Goal: Download file/media

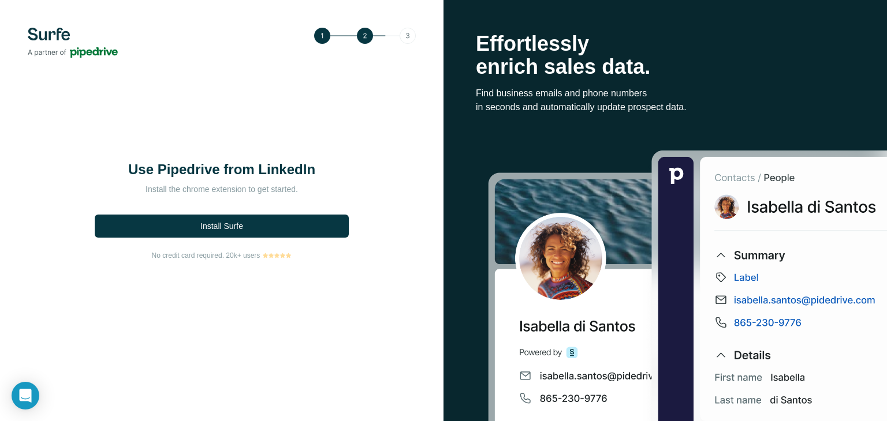
click at [264, 99] on div "Use Pipedrive from LinkedIn Install the chrome extension to get started. Instal…" at bounding box center [221, 210] width 443 height 421
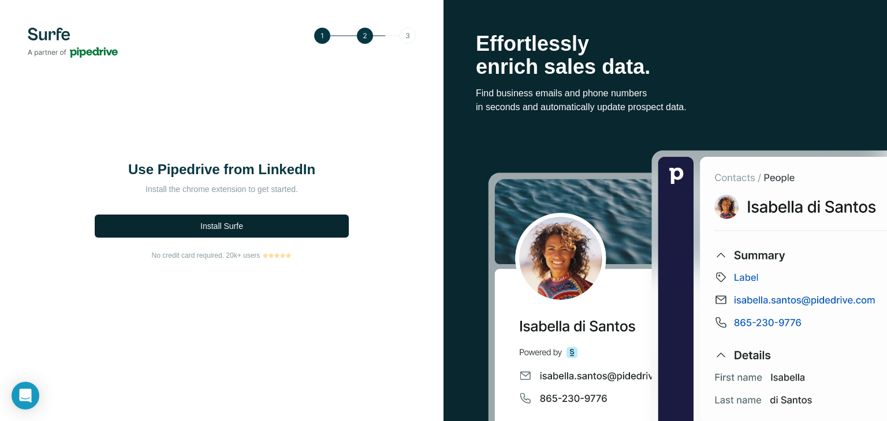
click at [217, 229] on span "Install Surfe" at bounding box center [221, 227] width 43 height 12
click at [211, 229] on span "Install Surfe" at bounding box center [221, 227] width 43 height 12
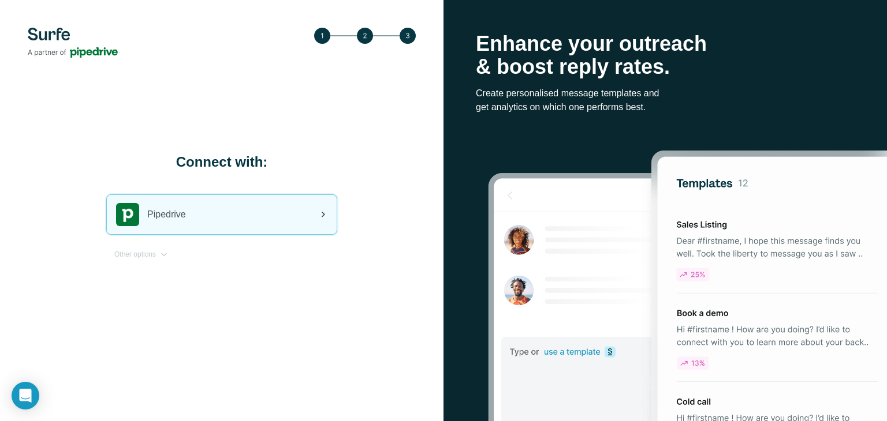
click at [206, 220] on div "Pipedrive" at bounding box center [222, 214] width 230 height 39
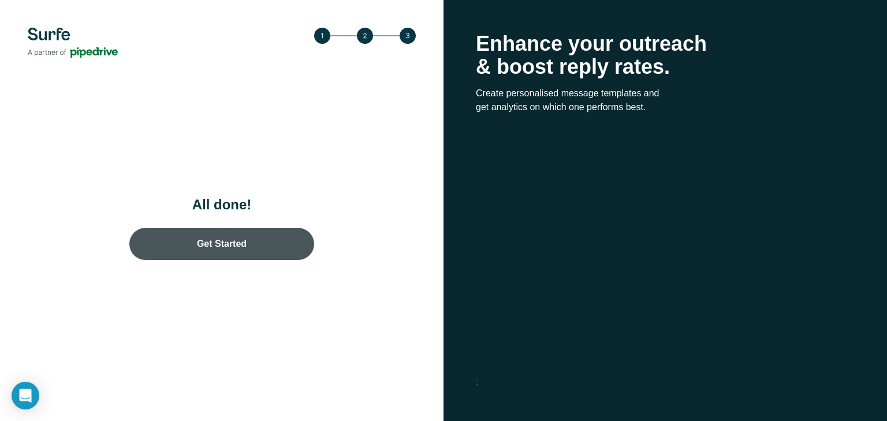
click at [224, 251] on link "Get Started" at bounding box center [221, 244] width 185 height 32
